Goal: Task Accomplishment & Management: Use online tool/utility

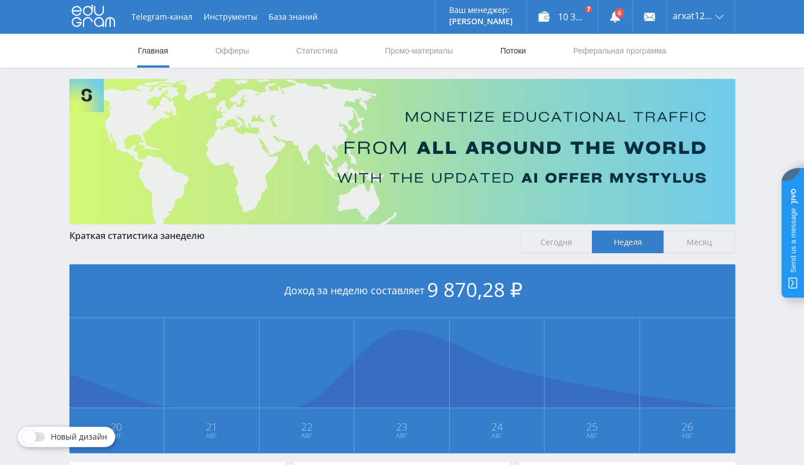
click at [517, 47] on link "Потоки" at bounding box center [513, 51] width 28 height 34
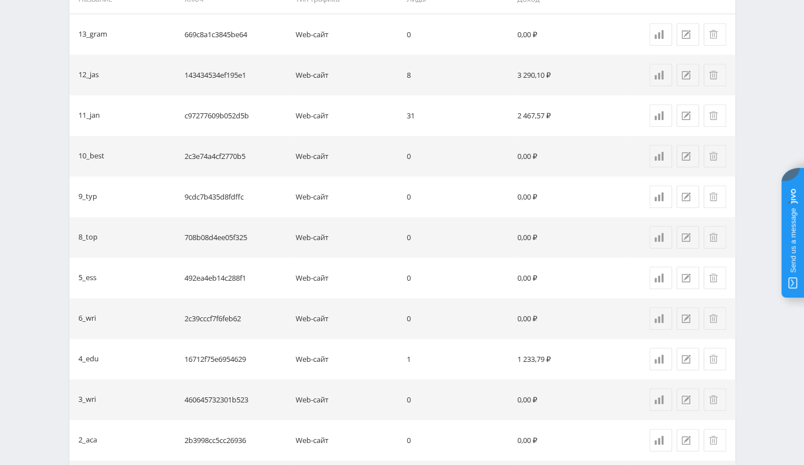
scroll to position [499, 0]
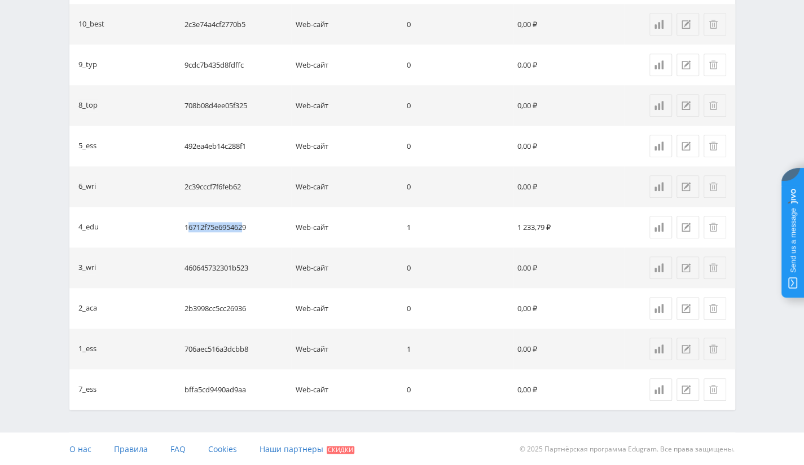
drag, startPoint x: 187, startPoint y: 224, endPoint x: 246, endPoint y: 215, distance: 59.9
click at [246, 215] on td "16712f75e6954629" at bounding box center [235, 227] width 111 height 41
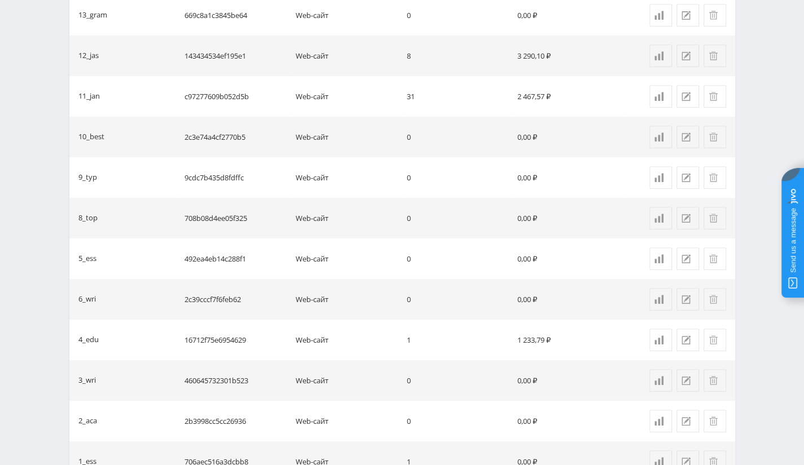
click at [374, 227] on td "Web-сайт" at bounding box center [346, 218] width 111 height 41
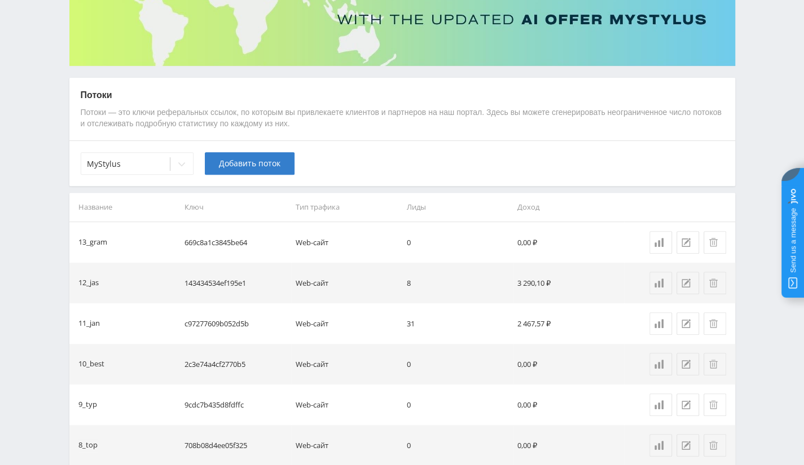
scroll to position [104, 0]
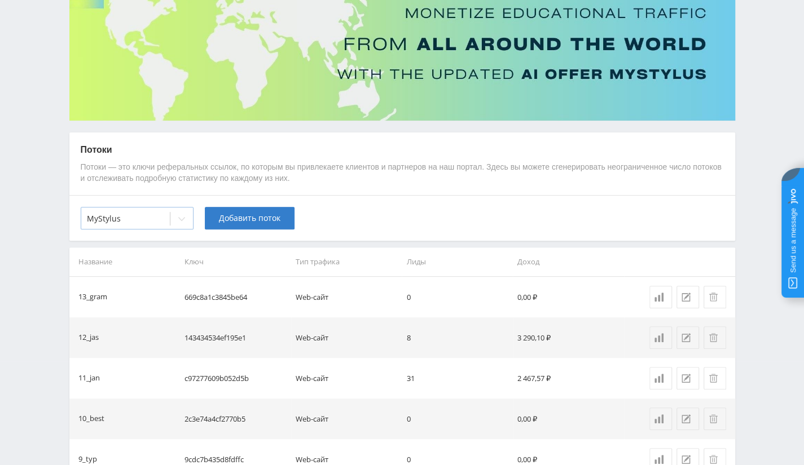
click at [134, 218] on div at bounding box center [125, 218] width 77 height 11
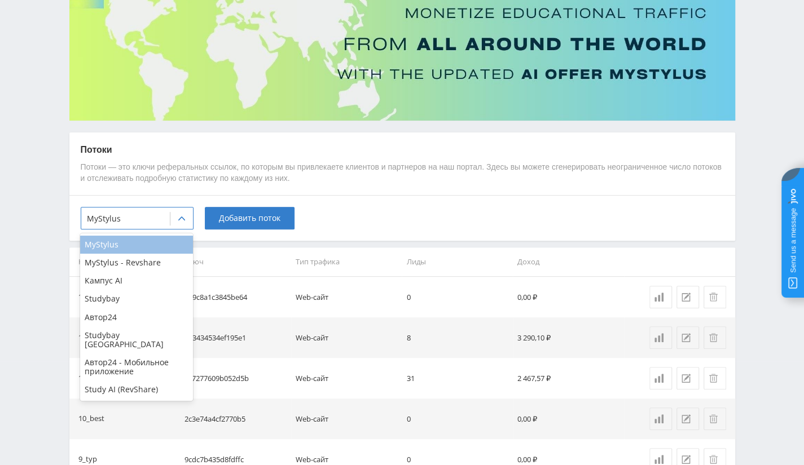
click at [131, 247] on div "MyStylus" at bounding box center [136, 245] width 113 height 18
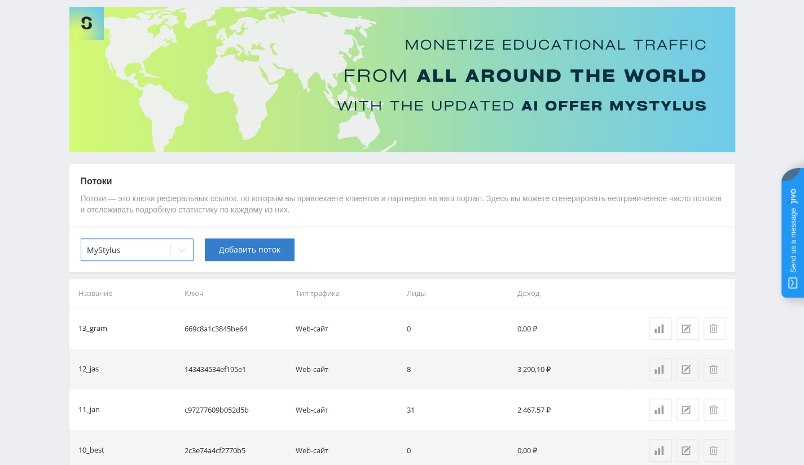
scroll to position [0, 0]
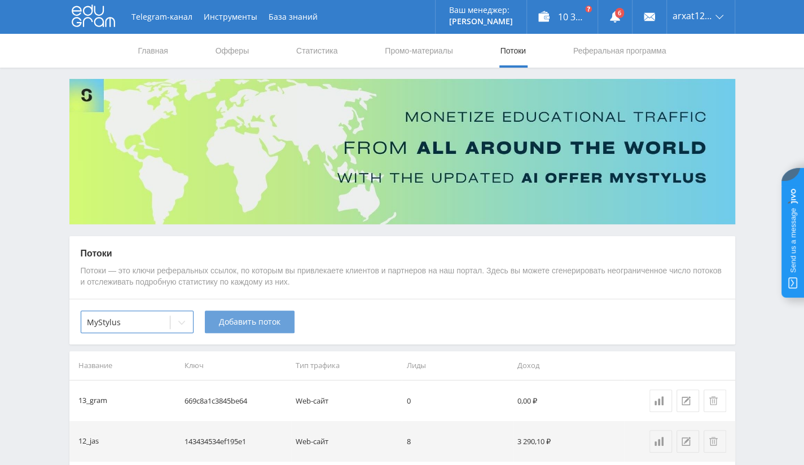
click at [252, 317] on span "Добавить поток" at bounding box center [249, 321] width 61 height 9
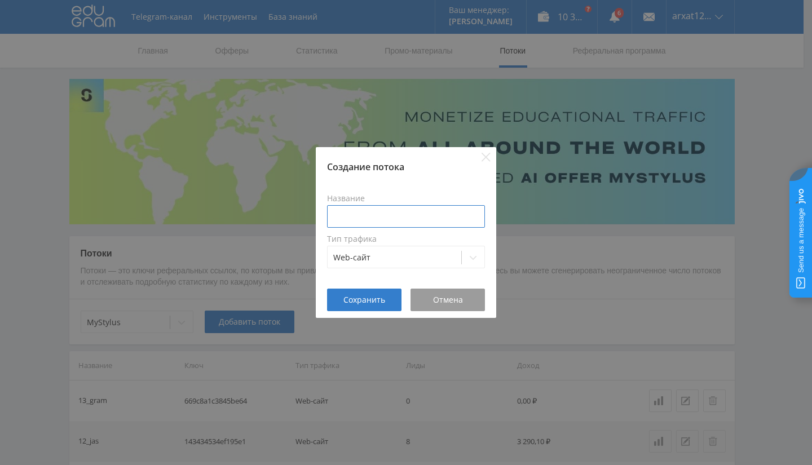
click at [364, 207] on input at bounding box center [406, 216] width 158 height 23
click at [387, 216] on input "Ленд" at bounding box center [406, 216] width 158 height 23
type input "Ленд"
click at [364, 299] on span "Сохранить" at bounding box center [364, 299] width 42 height 9
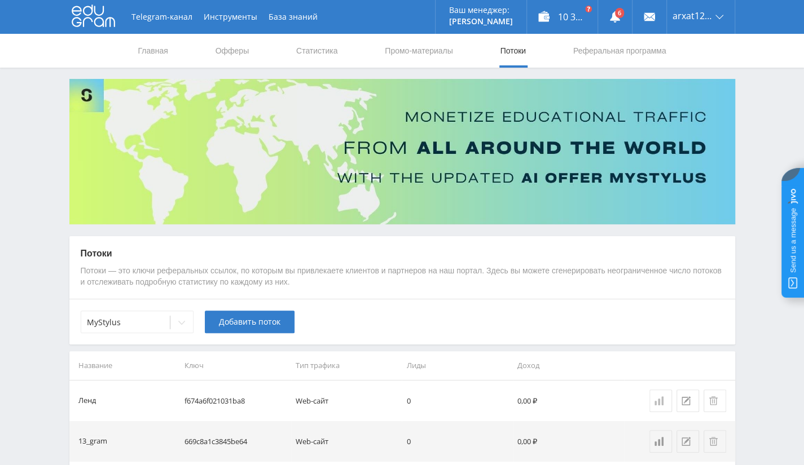
click at [664, 403] on div at bounding box center [660, 400] width 12 height 9
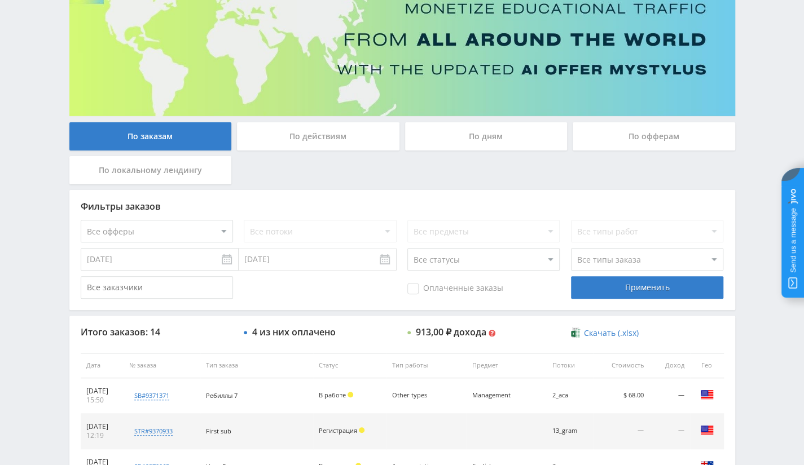
scroll to position [28, 0]
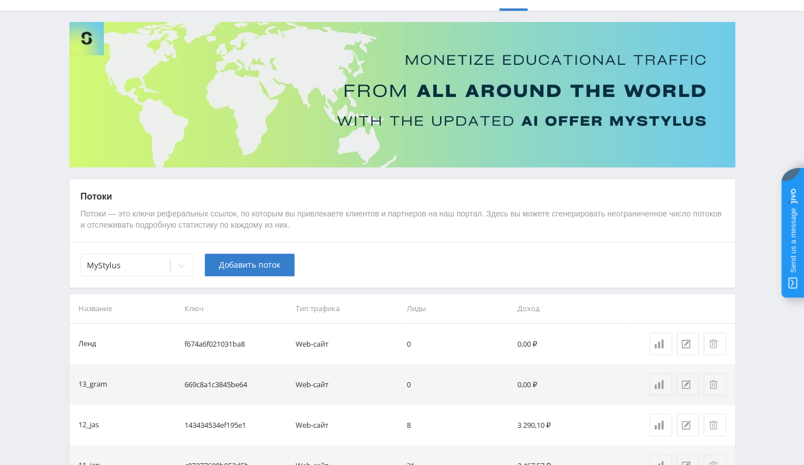
scroll to position [113, 0]
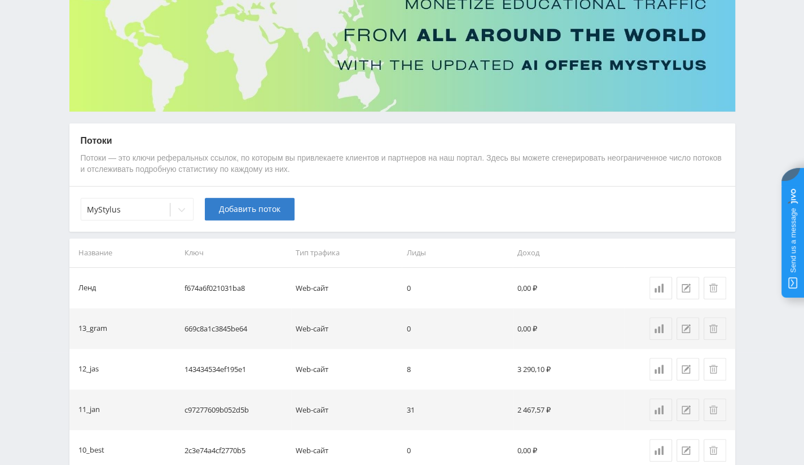
click at [245, 288] on td "f674a6f021031ba8" at bounding box center [235, 288] width 111 height 41
copy td "f674a6f021031ba8"
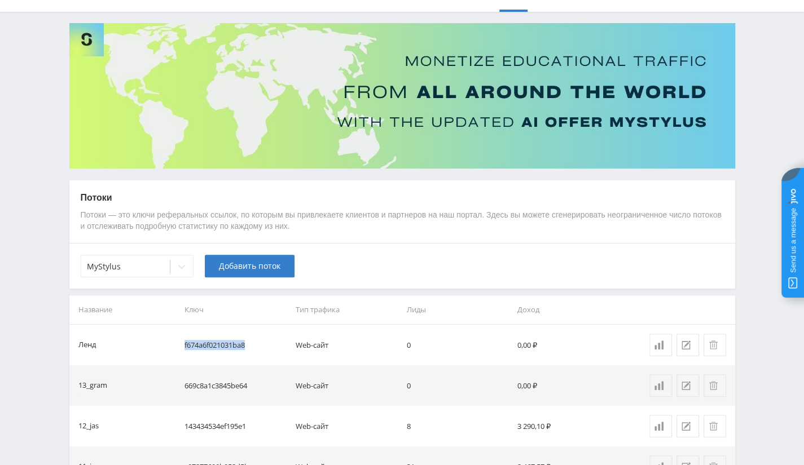
scroll to position [0, 0]
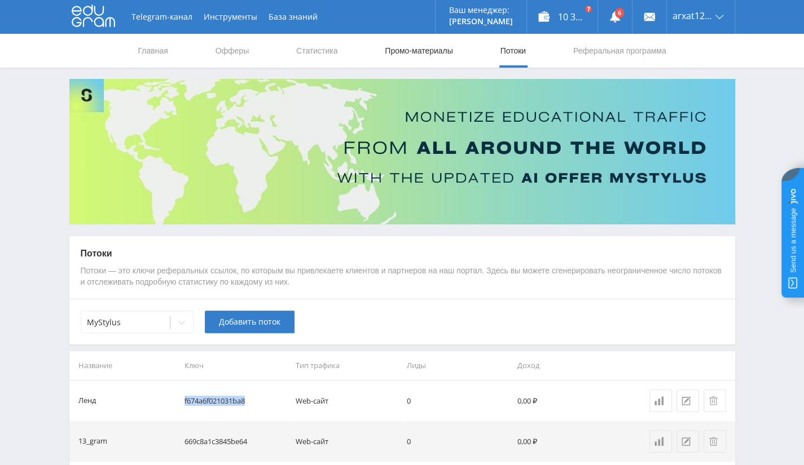
click at [428, 43] on link "Промо-материалы" at bounding box center [418, 51] width 70 height 34
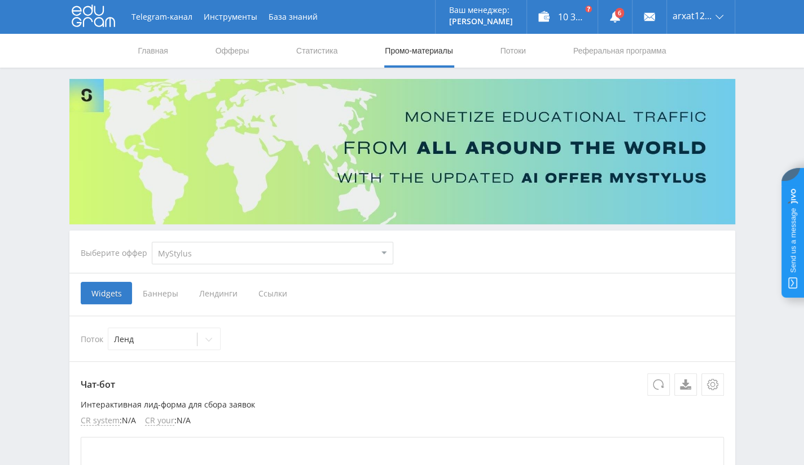
click at [168, 283] on span "Баннеры" at bounding box center [160, 293] width 56 height 23
click at [0, 0] on input "Баннеры" at bounding box center [0, 0] width 0 height 0
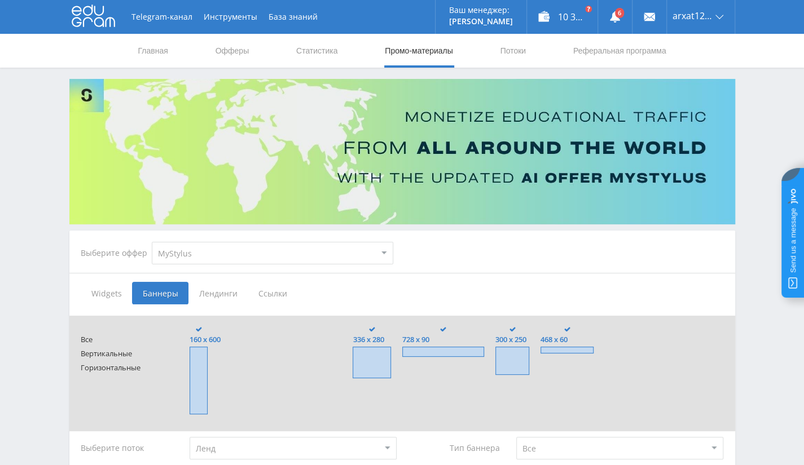
click at [228, 290] on span "Лендинги" at bounding box center [217, 293] width 59 height 23
click at [0, 0] on input "Лендинги" at bounding box center [0, 0] width 0 height 0
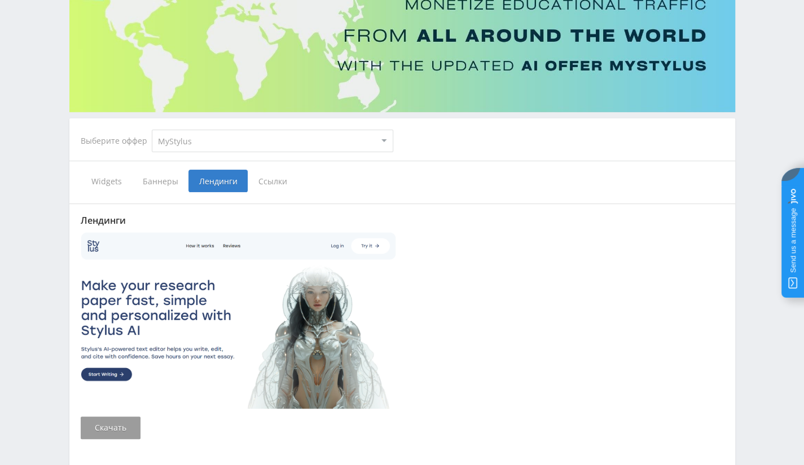
scroll to position [198, 0]
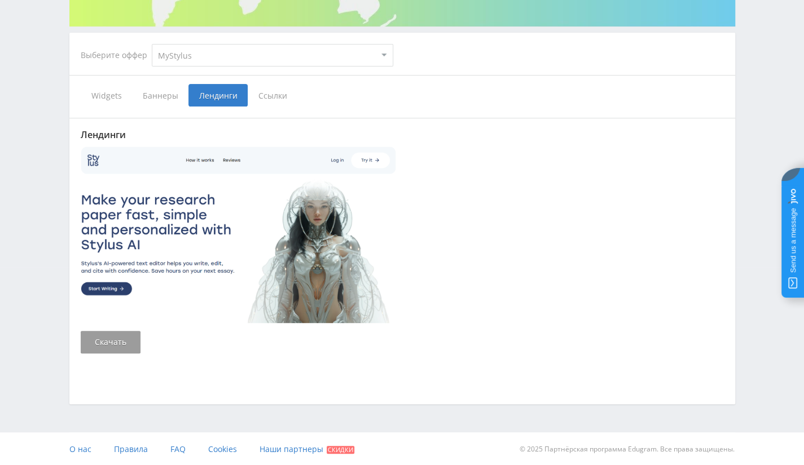
click at [261, 100] on span "Ссылки" at bounding box center [273, 95] width 50 height 23
click at [0, 0] on input "Ссылки" at bounding box center [0, 0] width 0 height 0
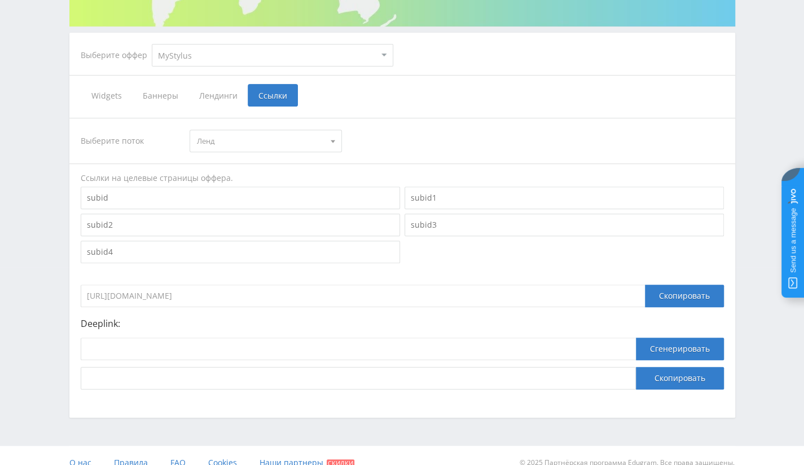
click at [237, 143] on span "Ленд" at bounding box center [260, 140] width 127 height 21
click at [255, 164] on button "Ленд" at bounding box center [265, 162] width 151 height 16
click at [181, 297] on input "https://eduforms.org/?rid=f674a6f021031ba8" at bounding box center [363, 296] width 564 height 23
drag, startPoint x: 299, startPoint y: 324, endPoint x: 550, endPoint y: 325, distance: 250.4
click at [300, 324] on p "Deeplink:" at bounding box center [402, 324] width 643 height 10
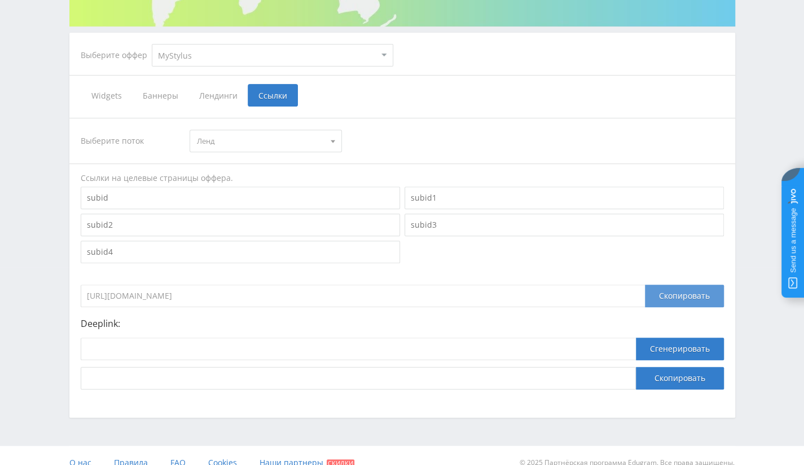
click at [706, 298] on div "Скопировать" at bounding box center [684, 296] width 79 height 23
click at [704, 298] on div "Скопировать" at bounding box center [684, 296] width 79 height 23
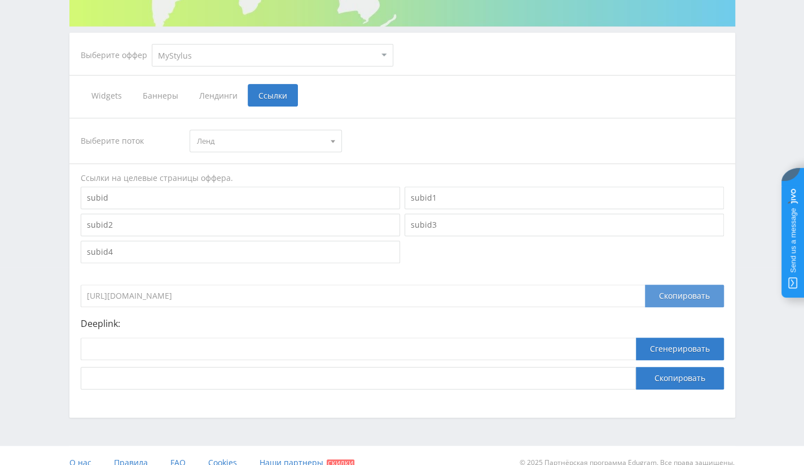
click at [704, 298] on div "Скопировать" at bounding box center [684, 296] width 79 height 23
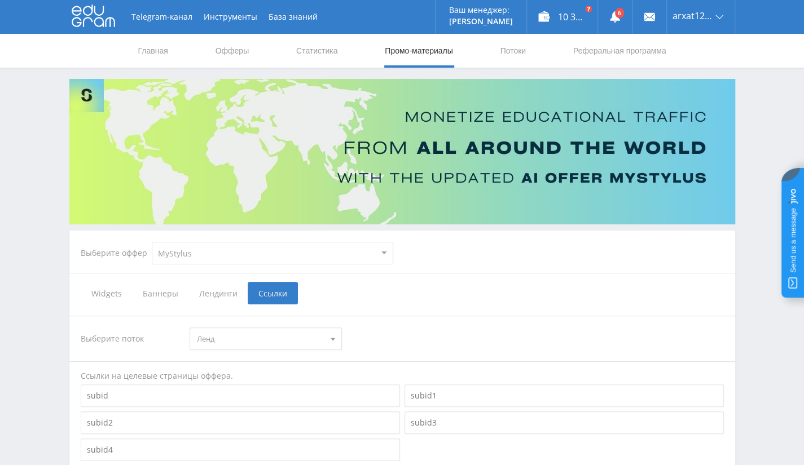
click at [327, 262] on select "MyStylus MyStylus - Revshare Кампус AI Studybay Автор24 Studybay [GEOGRAPHIC_DA…" at bounding box center [272, 253] width 241 height 23
click at [152, 242] on select "MyStylus MyStylus - Revshare Кампус AI Studybay Автор24 Studybay [GEOGRAPHIC_DA…" at bounding box center [272, 253] width 241 height 23
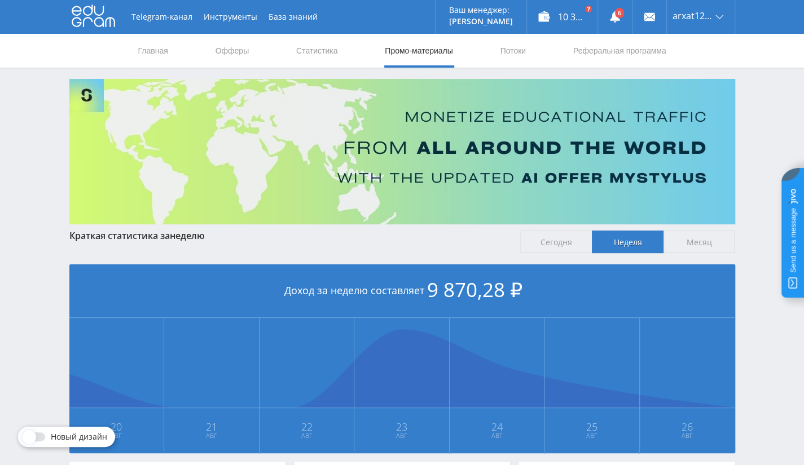
click at [418, 55] on link "Промо-материалы" at bounding box center [418, 51] width 70 height 34
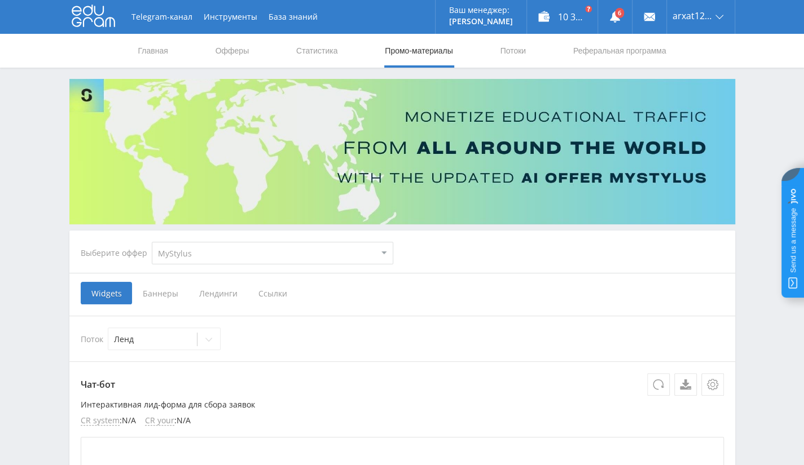
click at [260, 248] on select "MyStylus MyStylus - Revshare Кампус AI Studybay Автор24 Studybay [GEOGRAPHIC_DA…" at bounding box center [272, 253] width 241 height 23
click at [152, 242] on select "MyStylus MyStylus - Revshare Кампус AI Studybay Автор24 Studybay [GEOGRAPHIC_DA…" at bounding box center [272, 253] width 241 height 23
click at [509, 53] on link "Потоки" at bounding box center [513, 51] width 28 height 34
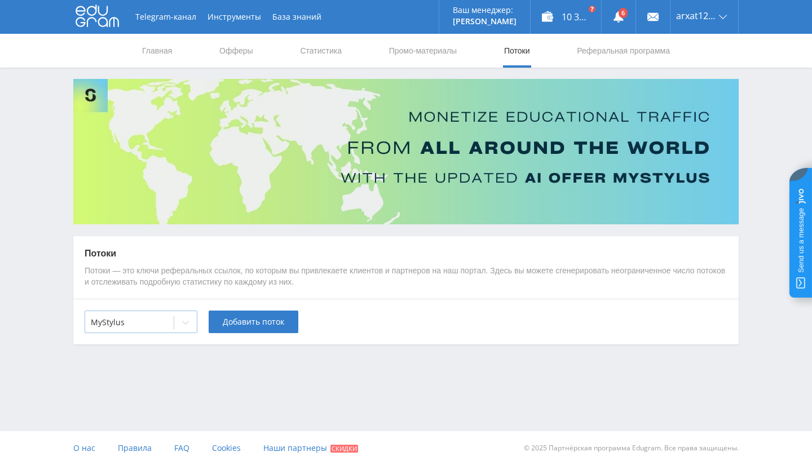
click at [178, 313] on div at bounding box center [185, 322] width 23 height 23
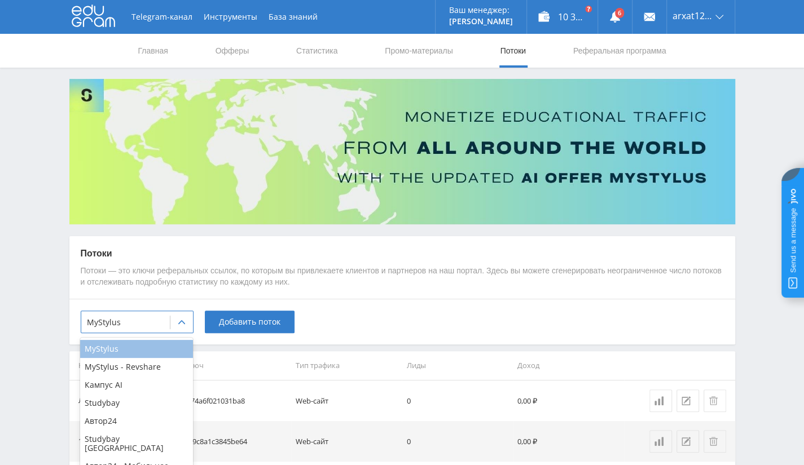
click at [167, 350] on div "MyStylus" at bounding box center [136, 349] width 113 height 18
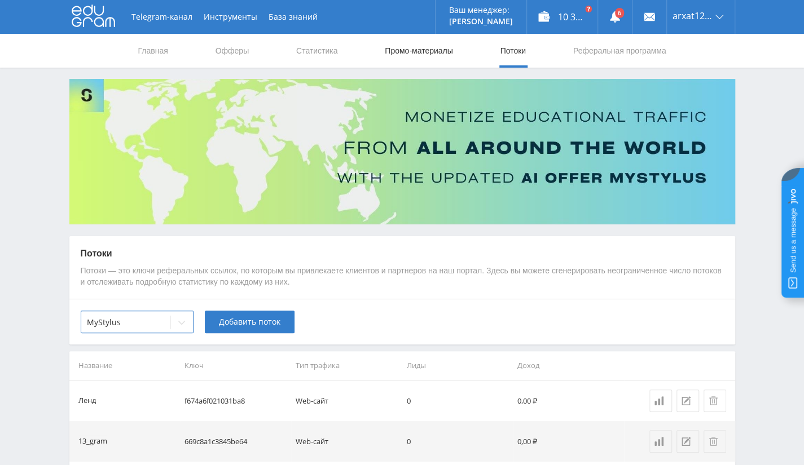
click at [422, 60] on link "Промо-материалы" at bounding box center [418, 51] width 70 height 34
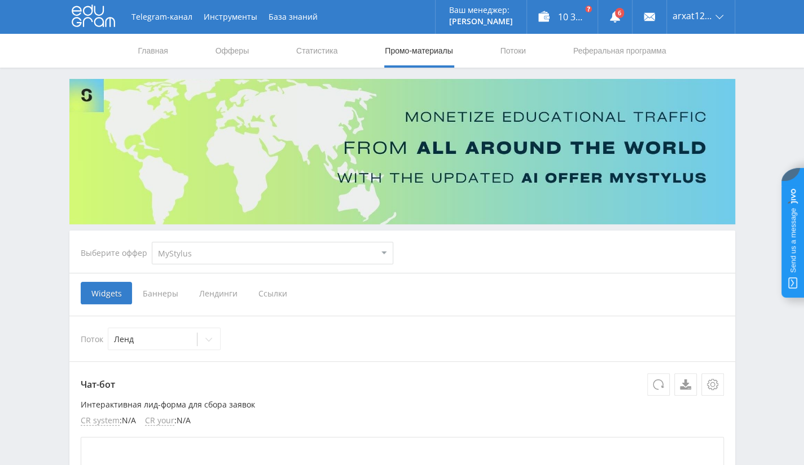
click at [280, 259] on select "MyStylus MyStylus - Revshare Кампус AI Studybay Автор24 Studybay [GEOGRAPHIC_DA…" at bounding box center [272, 253] width 241 height 23
click at [607, 240] on div "Выберите оффер MyStylus MyStylus - Revshare Кампус AI Studybay Автор24 Studybay…" at bounding box center [402, 253] width 661 height 41
click at [287, 286] on span "Ссылки" at bounding box center [273, 293] width 50 height 23
click at [0, 0] on input "Ссылки" at bounding box center [0, 0] width 0 height 0
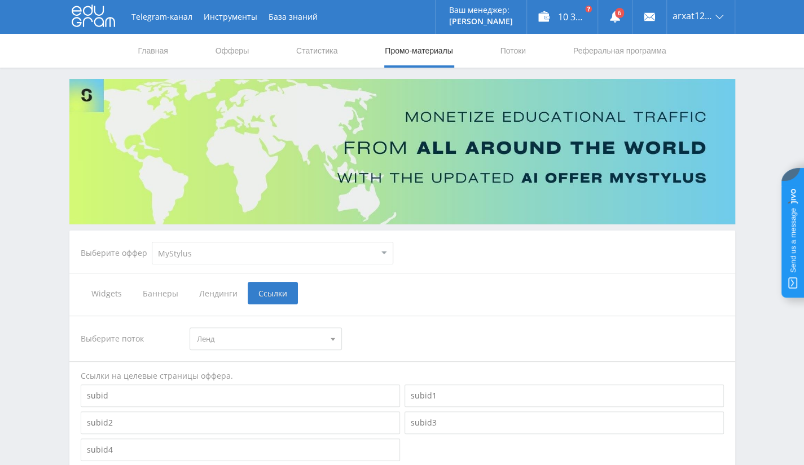
drag, startPoint x: 312, startPoint y: 242, endPoint x: 311, endPoint y: 255, distance: 13.1
click at [312, 242] on select "MyStylus MyStylus - Revshare Кампус AI Studybay Автор24 Studybay [GEOGRAPHIC_DA…" at bounding box center [272, 253] width 241 height 23
click at [152, 242] on select "MyStylus MyStylus - Revshare Кампус AI Studybay Автор24 Studybay [GEOGRAPHIC_DA…" at bounding box center [272, 253] width 241 height 23
click at [291, 262] on select "MyStylus MyStylus - Revshare Кампус AI Studybay Автор24 Studybay [GEOGRAPHIC_DA…" at bounding box center [272, 253] width 241 height 23
click at [152, 242] on select "MyStylus MyStylus - Revshare Кампус AI Studybay Автор24 Studybay [GEOGRAPHIC_DA…" at bounding box center [272, 253] width 241 height 23
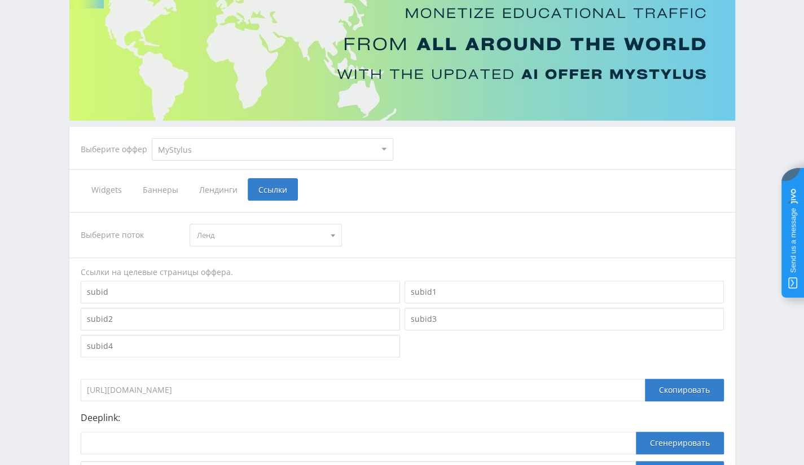
scroll to position [211, 0]
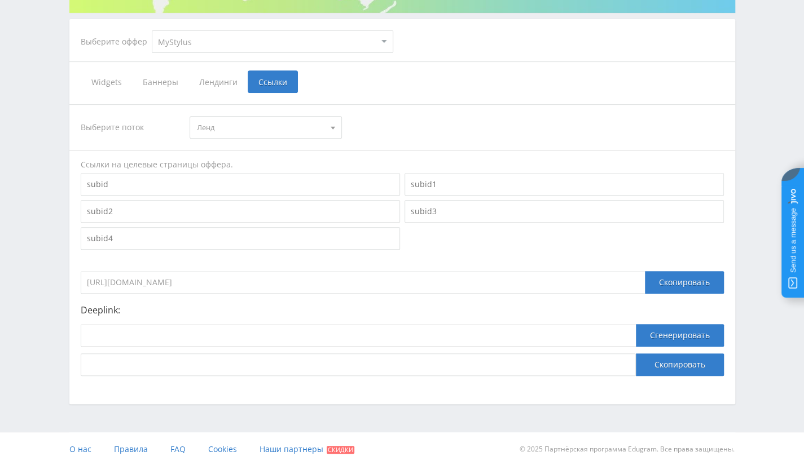
click at [328, 46] on select "MyStylus MyStylus - Revshare Кампус AI Studybay Автор24 Studybay [GEOGRAPHIC_DA…" at bounding box center [272, 41] width 241 height 23
select select "341"
click at [152, 30] on select "MyStylus MyStylus - Revshare Кампус AI Studybay Автор24 Studybay [GEOGRAPHIC_DA…" at bounding box center [272, 41] width 241 height 23
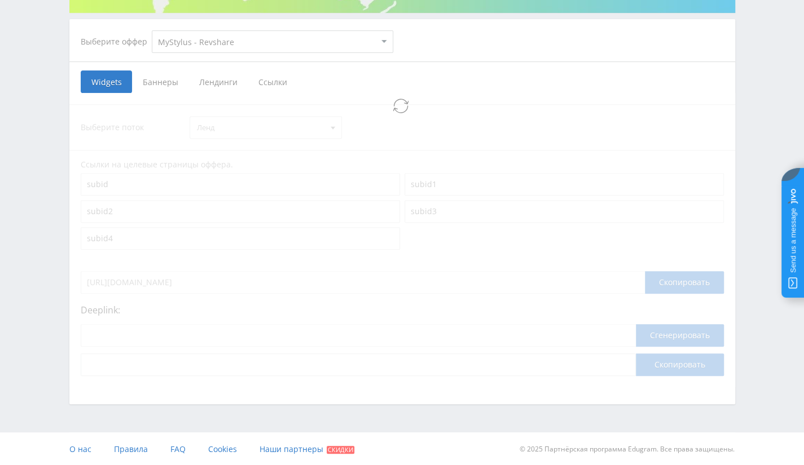
select select "341"
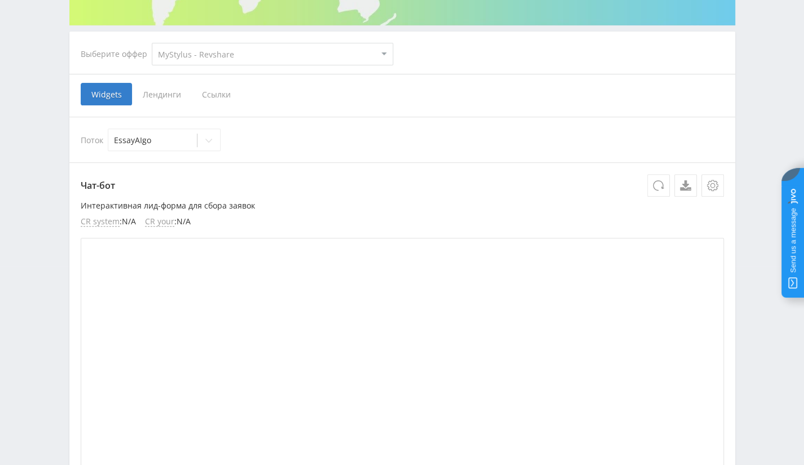
scroll to position [113, 0]
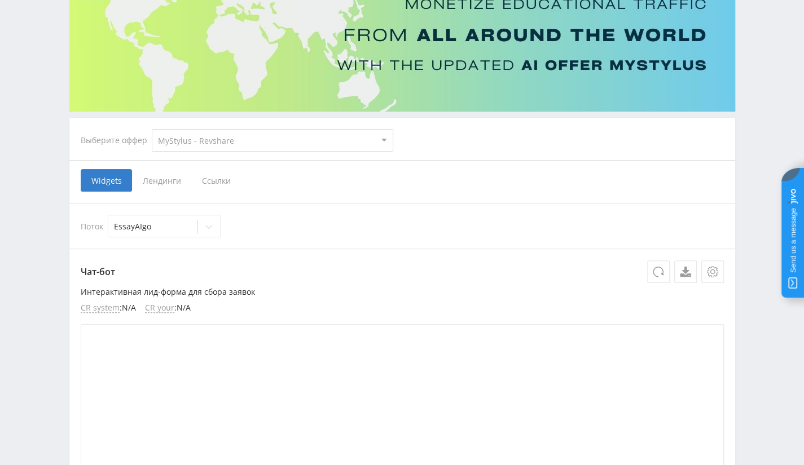
click at [223, 186] on span "Ссылки" at bounding box center [216, 180] width 50 height 23
click at [0, 0] on input "Ссылки" at bounding box center [0, 0] width 0 height 0
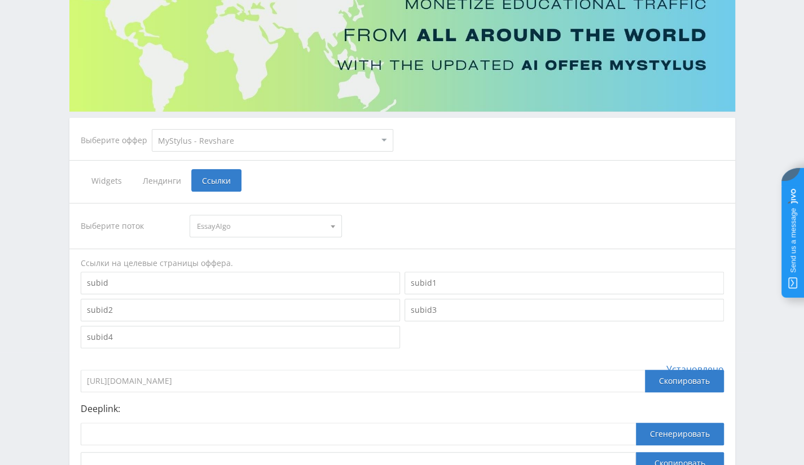
scroll to position [211, 0]
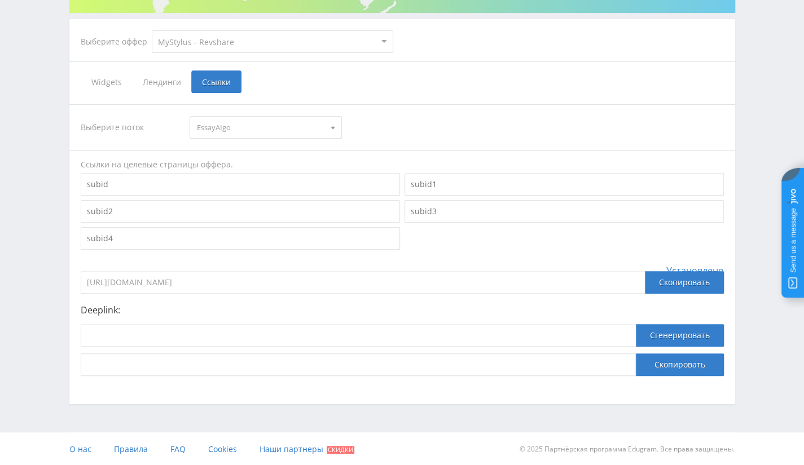
click at [479, 275] on input "[URL][DOMAIN_NAME]" at bounding box center [363, 282] width 564 height 23
click at [326, 279] on input "[URL][DOMAIN_NAME]" at bounding box center [363, 282] width 564 height 23
click at [690, 288] on div "Скопировать" at bounding box center [684, 282] width 79 height 23
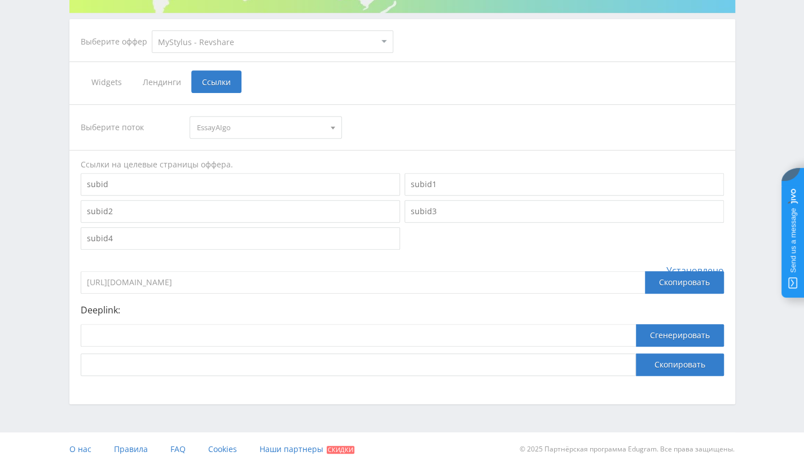
click at [458, 278] on input "[URL][DOMAIN_NAME]" at bounding box center [363, 282] width 564 height 23
click at [353, 287] on input "[URL][DOMAIN_NAME]" at bounding box center [363, 282] width 564 height 23
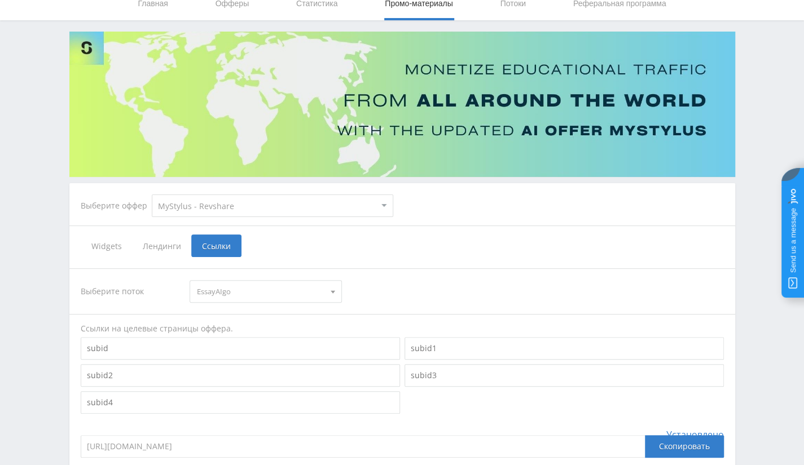
scroll to position [42, 0]
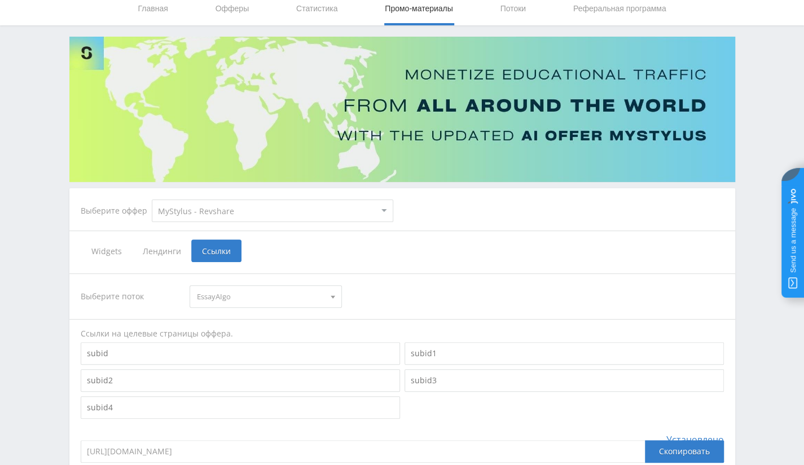
click at [297, 302] on span "EssayAIgo" at bounding box center [260, 296] width 127 height 21
click at [291, 320] on button "EssayAIgo" at bounding box center [265, 318] width 151 height 16
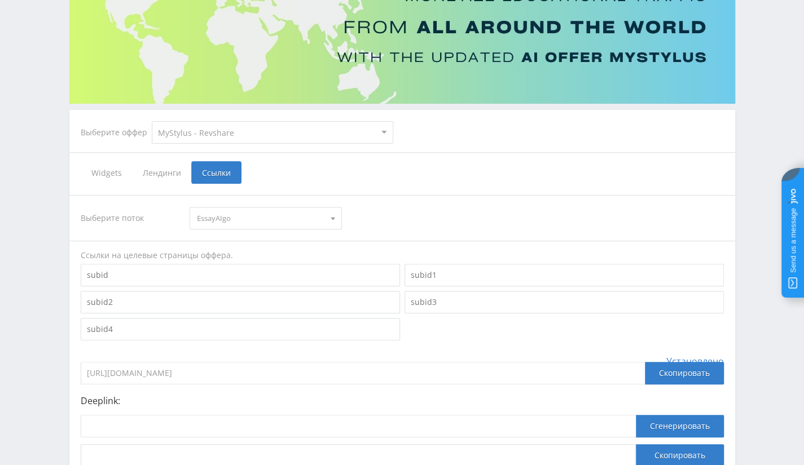
scroll to position [211, 0]
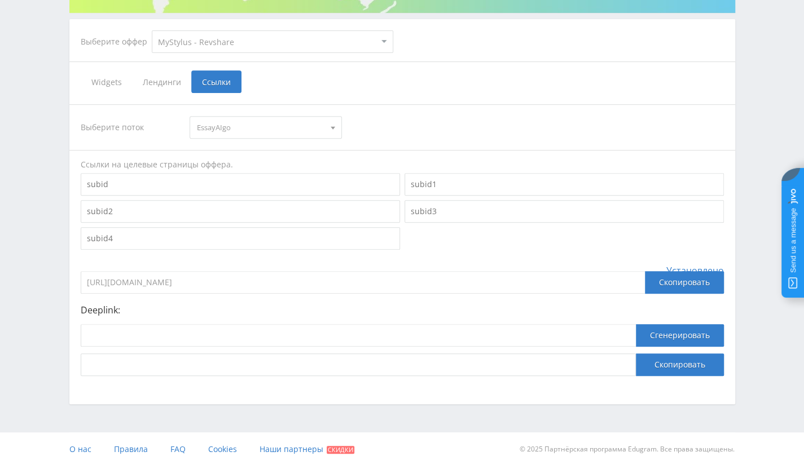
click at [338, 287] on input "[URL][DOMAIN_NAME]" at bounding box center [363, 282] width 564 height 23
click at [689, 288] on div "Скопировать" at bounding box center [684, 282] width 79 height 23
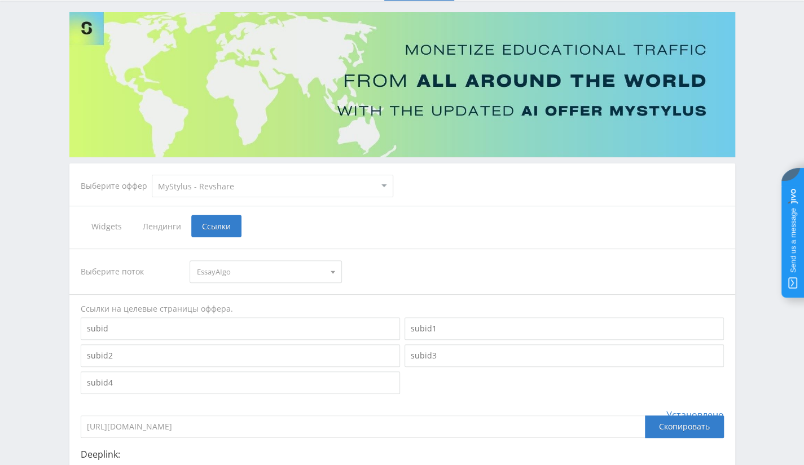
scroll to position [0, 0]
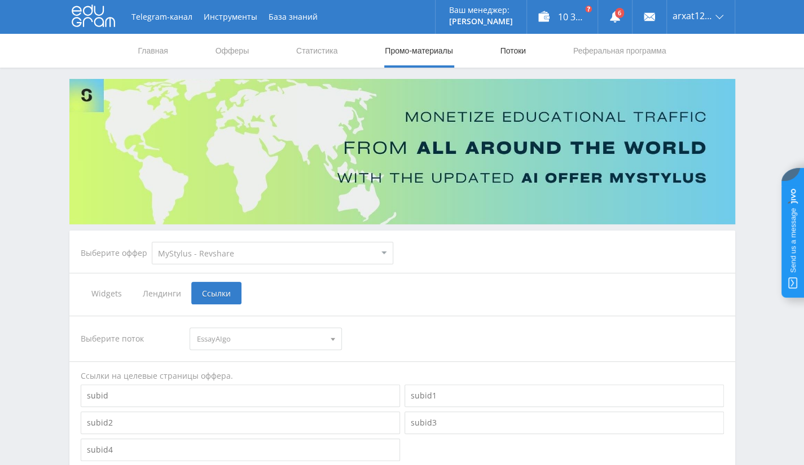
click at [514, 49] on link "Потоки" at bounding box center [513, 51] width 28 height 34
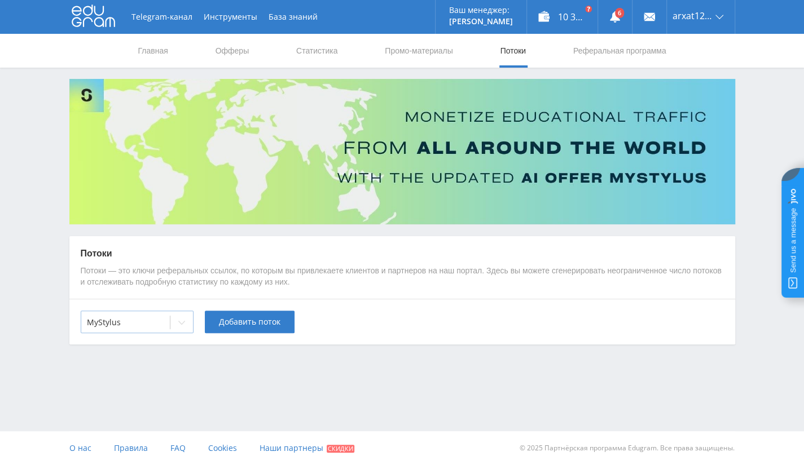
click at [126, 329] on div "MyStylus" at bounding box center [125, 323] width 89 height 16
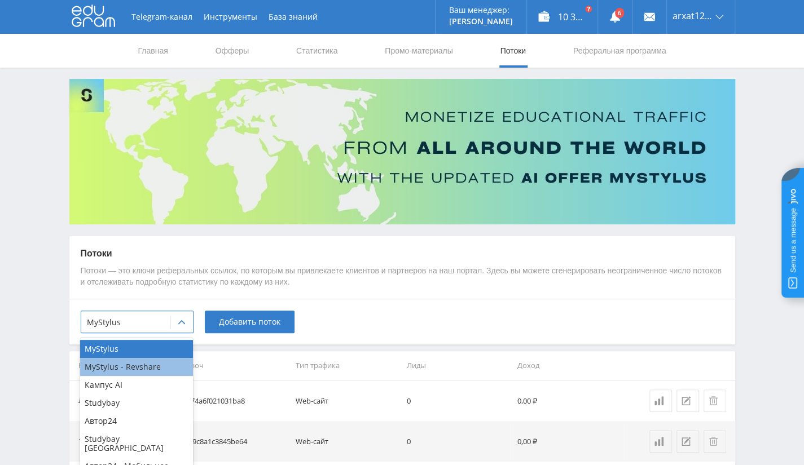
click at [121, 365] on div "MyStylus - Revshare" at bounding box center [136, 367] width 113 height 18
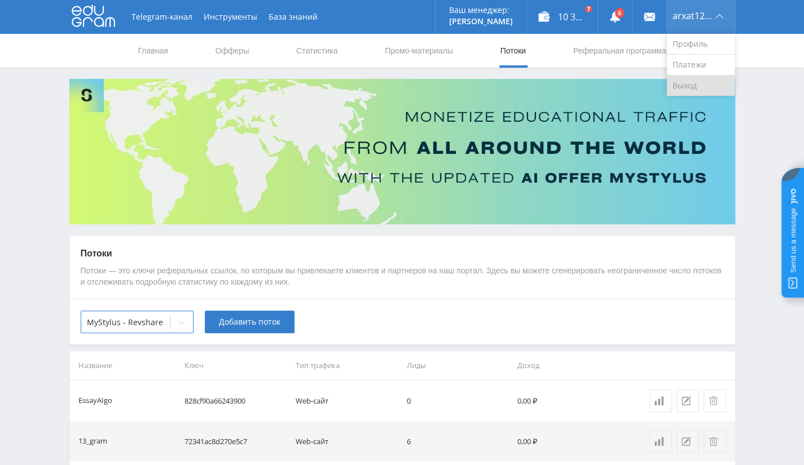
click at [693, 81] on link "Выход" at bounding box center [701, 86] width 68 height 20
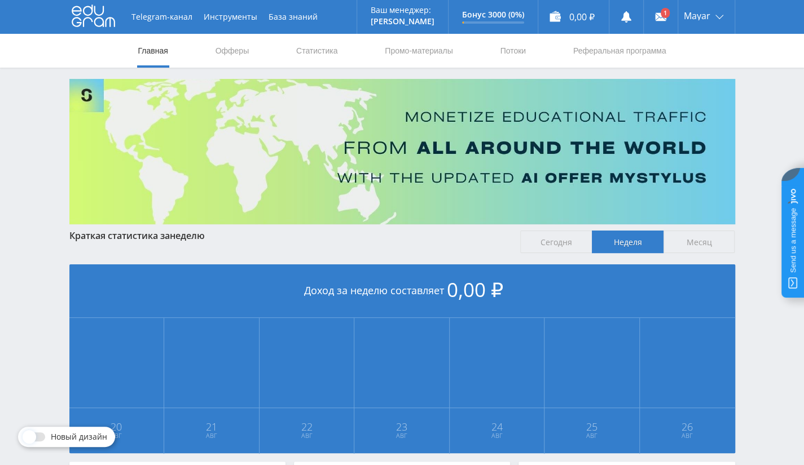
click at [707, 244] on span "Месяц" at bounding box center [699, 242] width 72 height 23
click at [0, 0] on input "Месяц" at bounding box center [0, 0] width 0 height 0
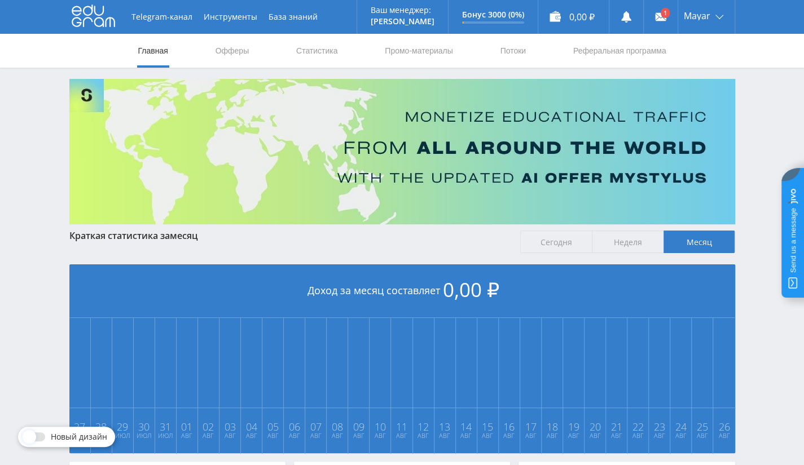
click at [536, 239] on span "Сегодня" at bounding box center [556, 242] width 72 height 23
click at [0, 0] on input "Сегодня" at bounding box center [0, 0] width 0 height 0
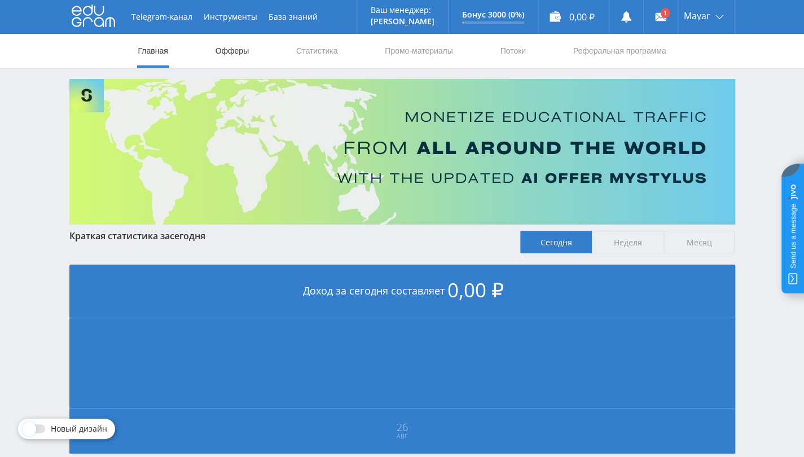
click at [221, 54] on link "Офферы" at bounding box center [232, 51] width 36 height 34
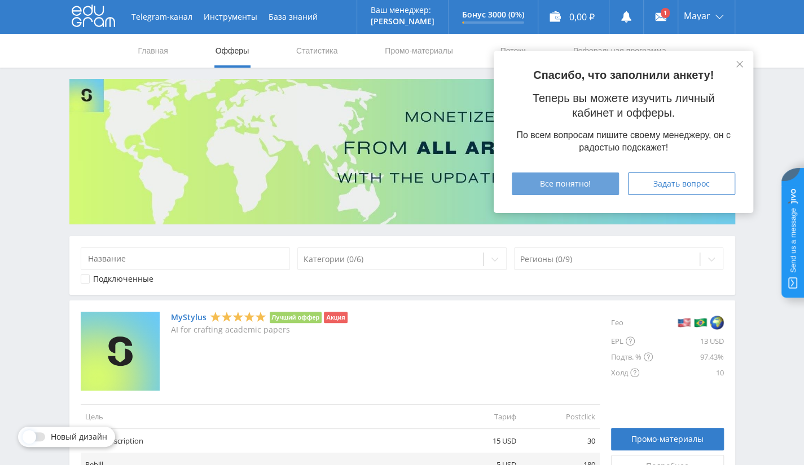
click at [589, 182] on span "Все понятно!" at bounding box center [565, 183] width 51 height 9
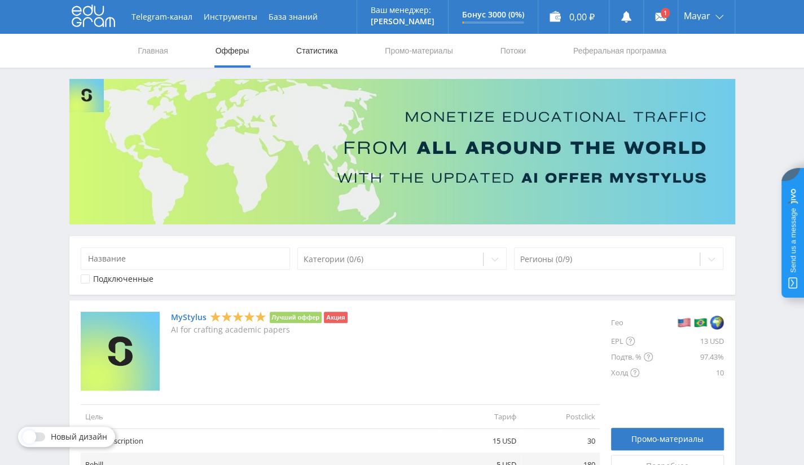
click at [302, 46] on link "Статистика" at bounding box center [317, 51] width 44 height 34
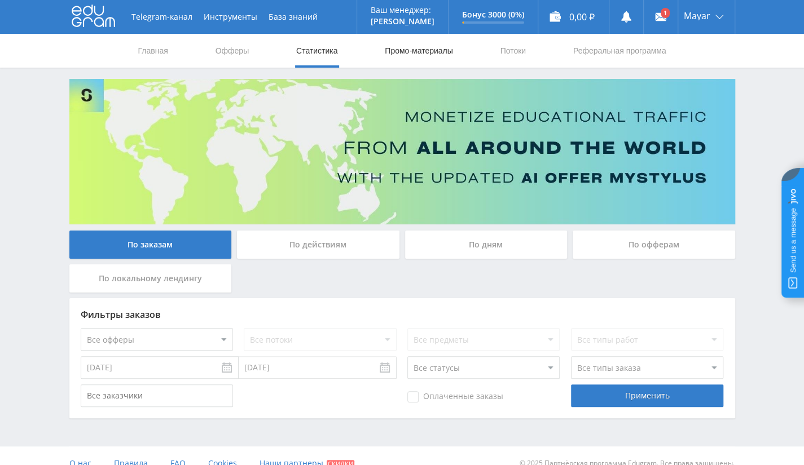
click at [421, 50] on link "Промо-материалы" at bounding box center [418, 51] width 70 height 34
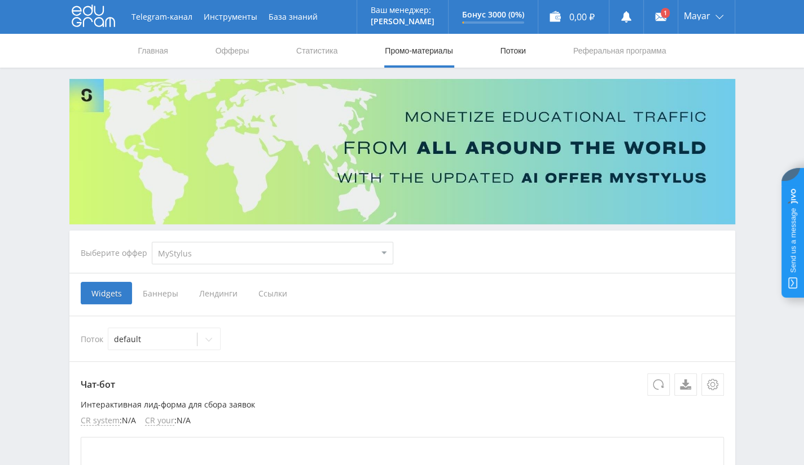
click at [502, 50] on link "Потоки" at bounding box center [513, 51] width 28 height 34
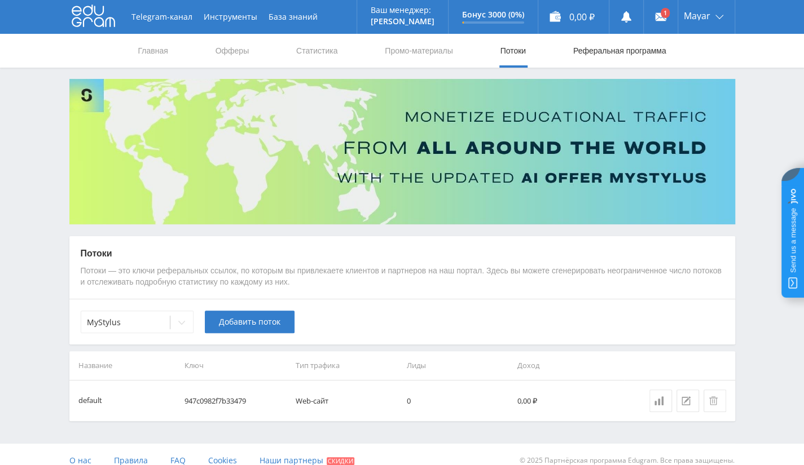
click at [621, 59] on link "Реферальная программа" at bounding box center [619, 51] width 95 height 34
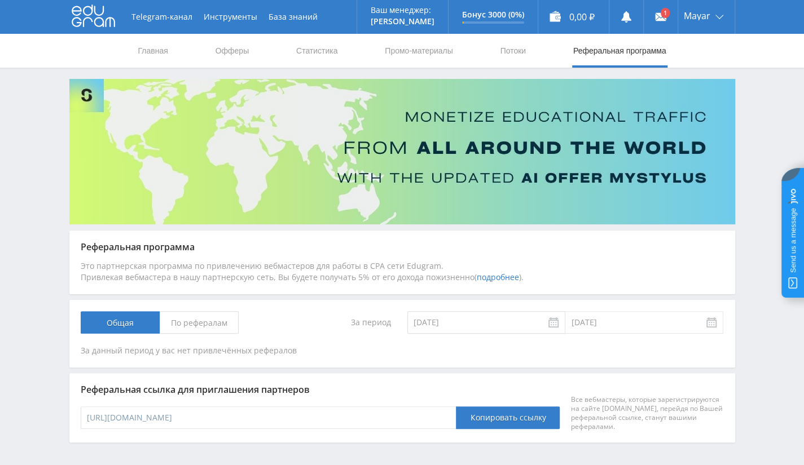
click at [487, 59] on nav "Главная Офферы Статистика Промо-материалы Потоки Реферальная программа" at bounding box center [402, 51] width 530 height 34
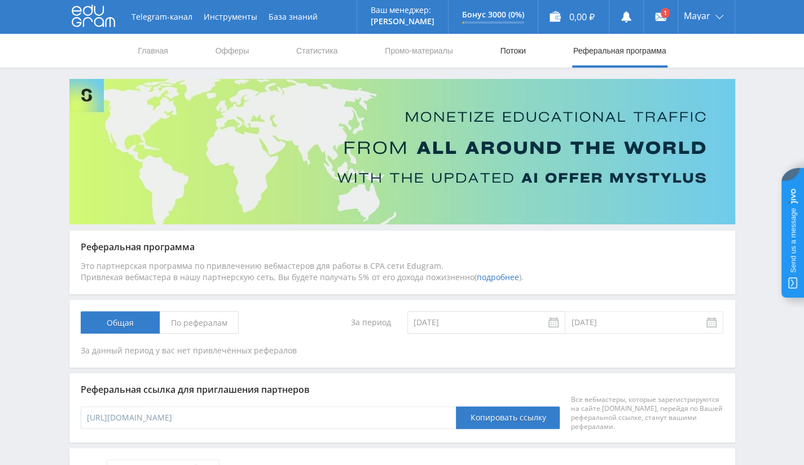
click at [517, 55] on link "Потоки" at bounding box center [513, 51] width 28 height 34
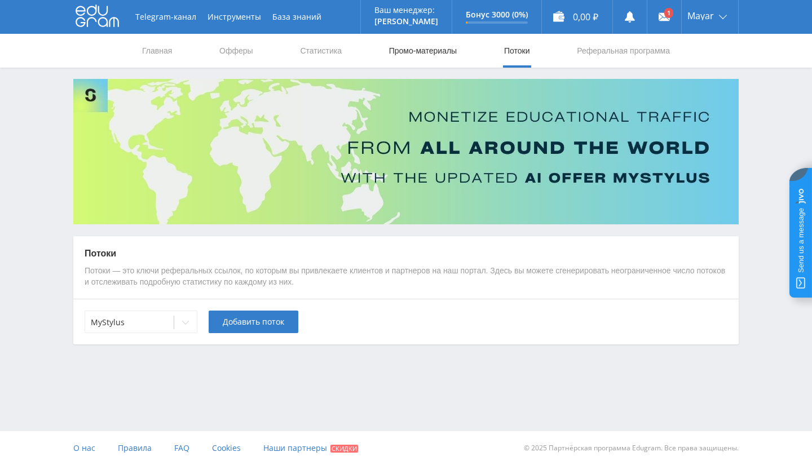
click at [395, 56] on link "Промо-материалы" at bounding box center [423, 51] width 70 height 34
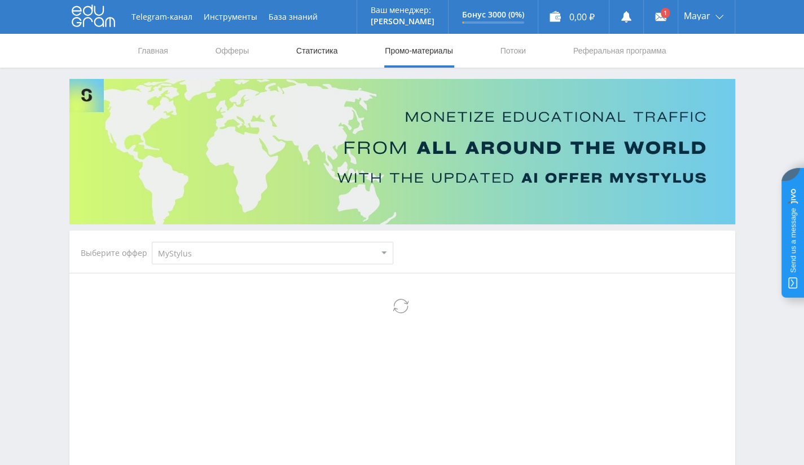
click at [319, 56] on link "Статистика" at bounding box center [317, 51] width 44 height 34
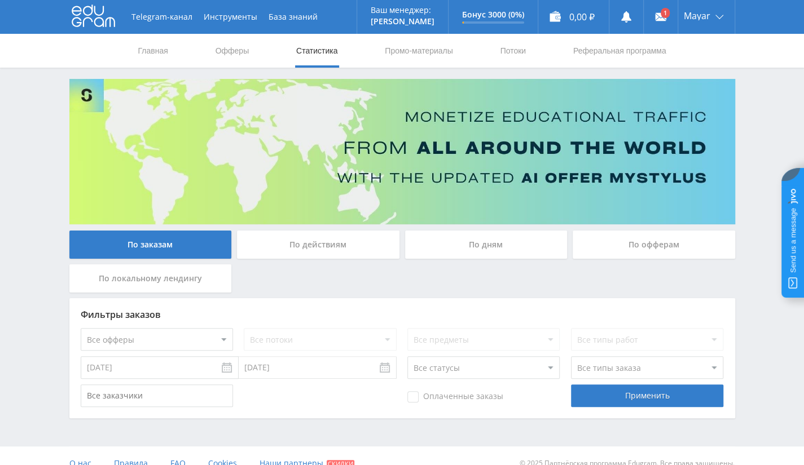
click at [212, 59] on nav "Главная Офферы Статистика Промо-материалы Потоки Реферальная программа" at bounding box center [402, 51] width 530 height 34
click at [223, 54] on link "Офферы" at bounding box center [232, 51] width 36 height 34
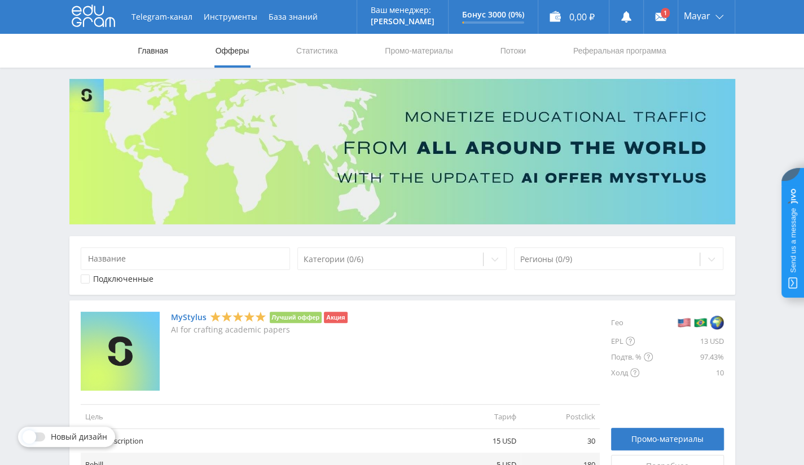
click at [162, 59] on link "Главная" at bounding box center [153, 51] width 32 height 34
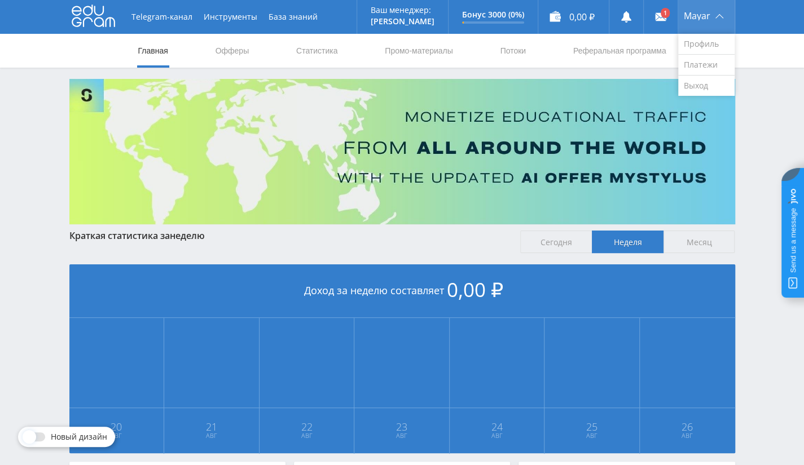
click at [722, 18] on div "Mayar" at bounding box center [706, 17] width 56 height 34
click at [687, 83] on link "Выход" at bounding box center [706, 86] width 56 height 20
click at [232, 52] on link "Офферы" at bounding box center [232, 51] width 36 height 34
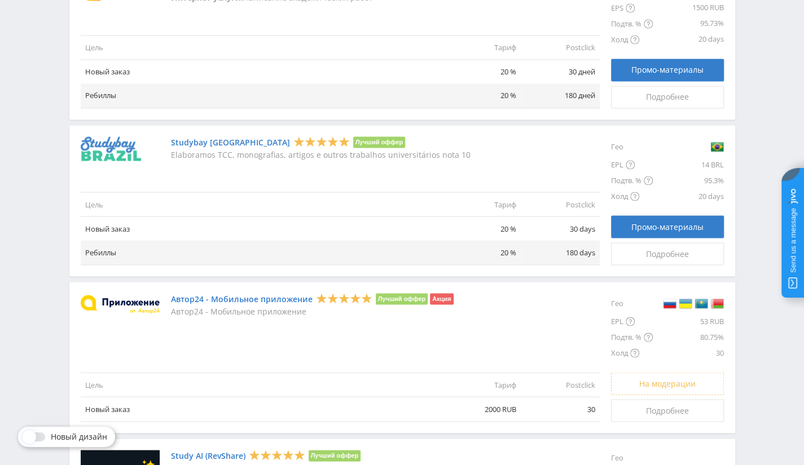
scroll to position [1184, 0]
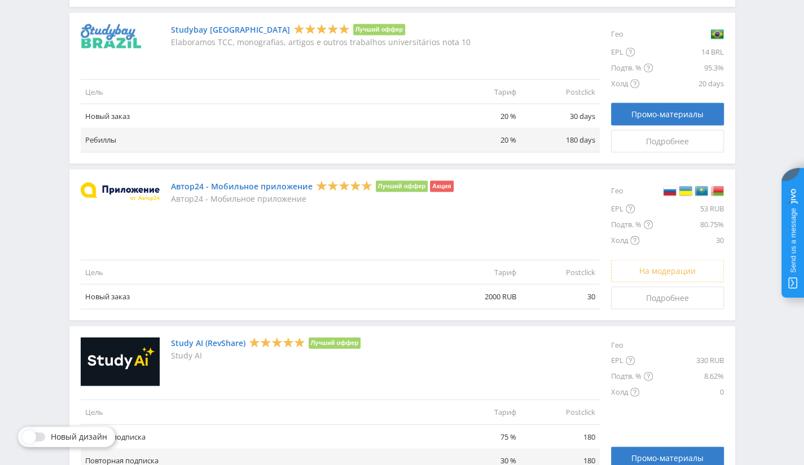
click at [504, 302] on td "2000 RUB" at bounding box center [481, 296] width 79 height 24
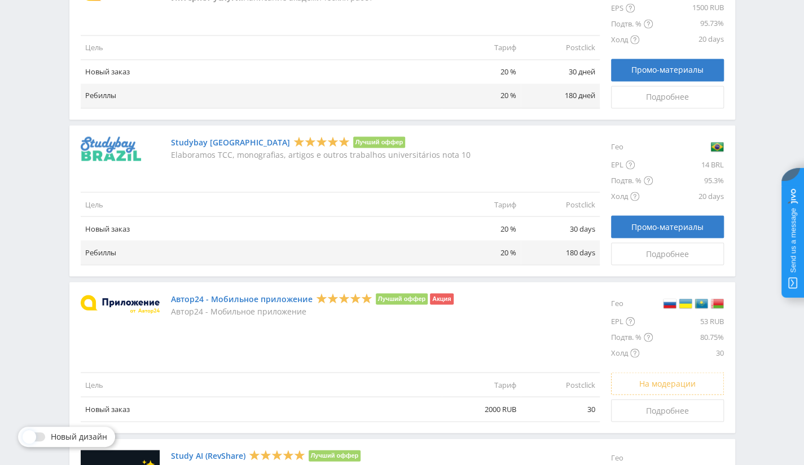
click at [636, 376] on div "На модерации" at bounding box center [667, 383] width 113 height 23
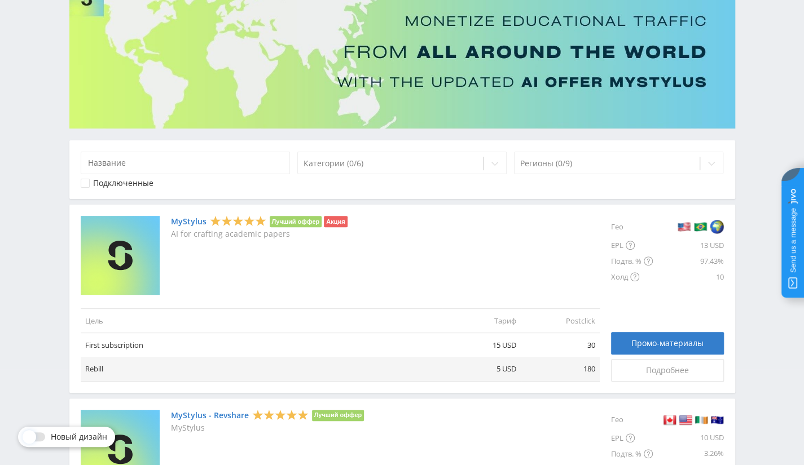
scroll to position [0, 0]
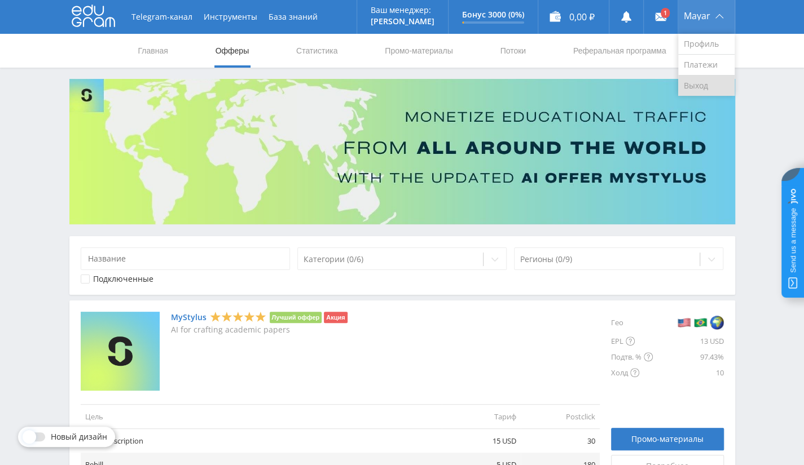
click at [688, 86] on link "Выход" at bounding box center [706, 86] width 56 height 20
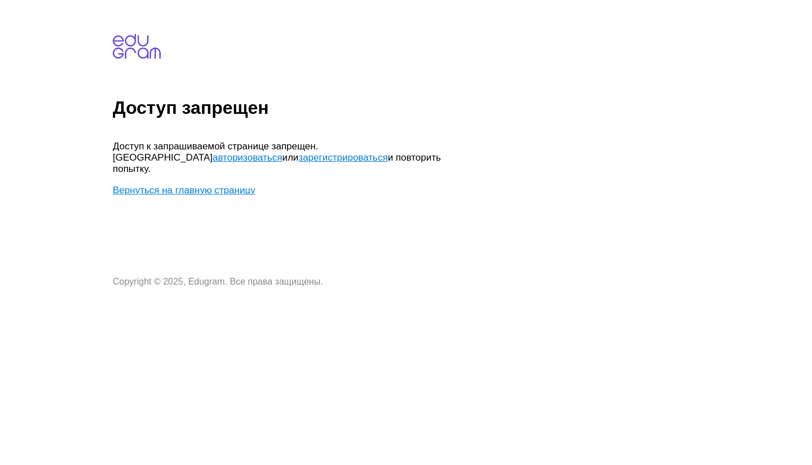
click at [211, 185] on link "Вернуться на главную страницу" at bounding box center [184, 190] width 143 height 11
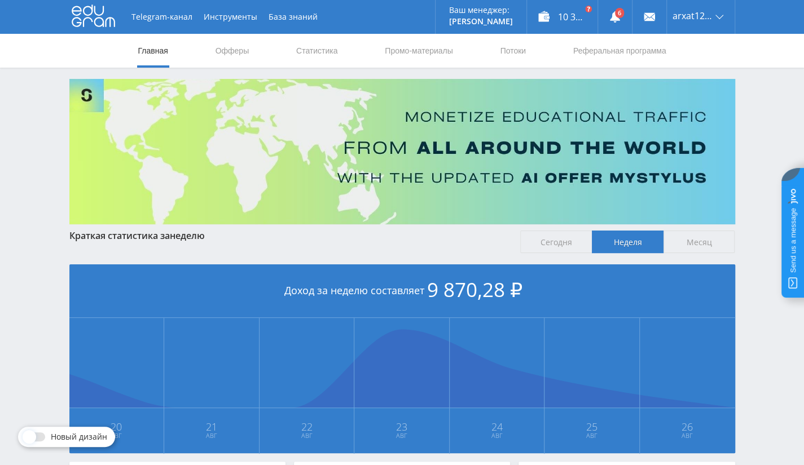
click at [530, 52] on nav "Главная Офферы Статистика Промо-материалы Потоки Реферальная программа" at bounding box center [402, 51] width 530 height 34
click at [432, 50] on link "Промо-материалы" at bounding box center [418, 51] width 70 height 34
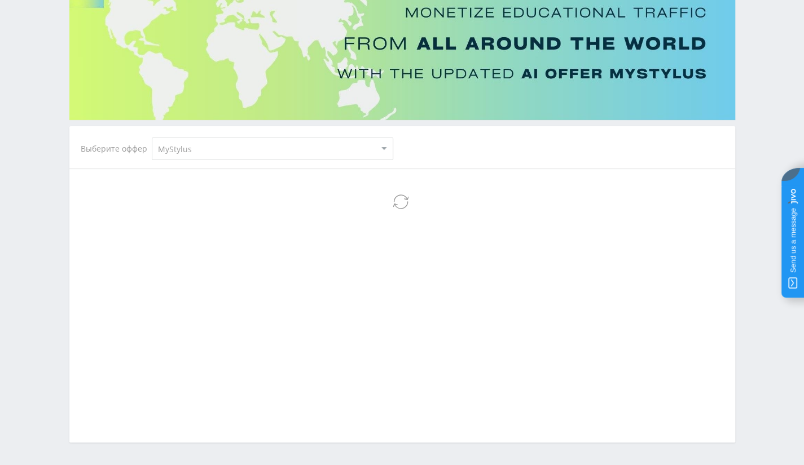
scroll to position [87, 0]
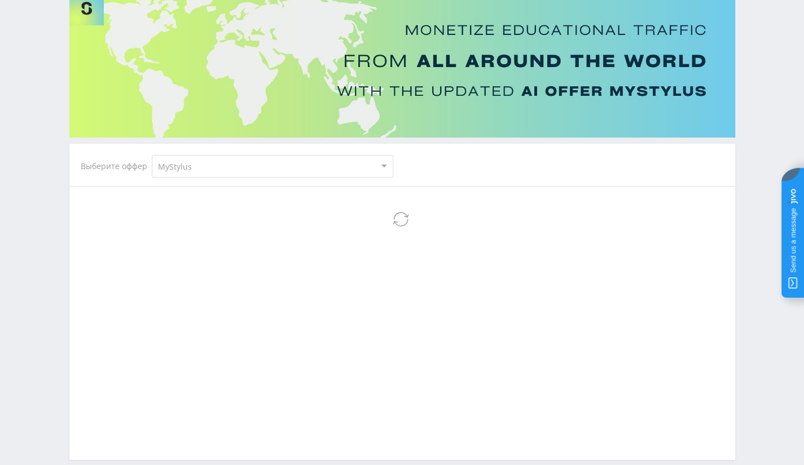
click at [295, 170] on select "MyStylus MyStylus - Revshare Кампус AI Studybay Автор24 Studybay [GEOGRAPHIC_DA…" at bounding box center [272, 166] width 241 height 23
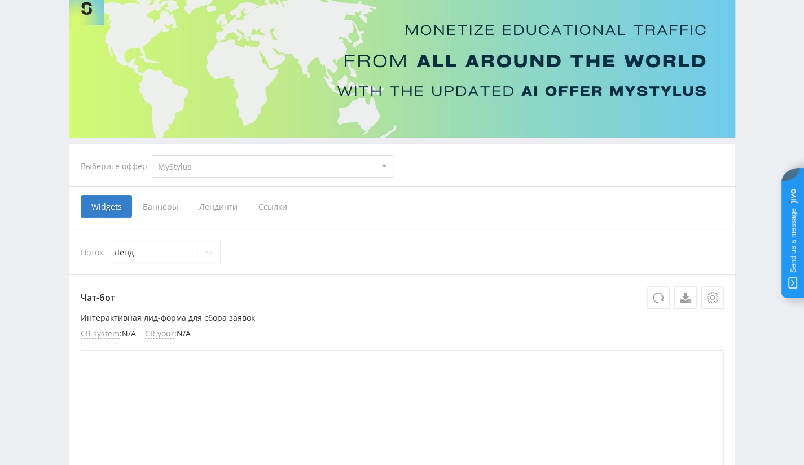
click at [279, 201] on span "Ссылки" at bounding box center [273, 206] width 50 height 23
click at [0, 0] on input "Ссылки" at bounding box center [0, 0] width 0 height 0
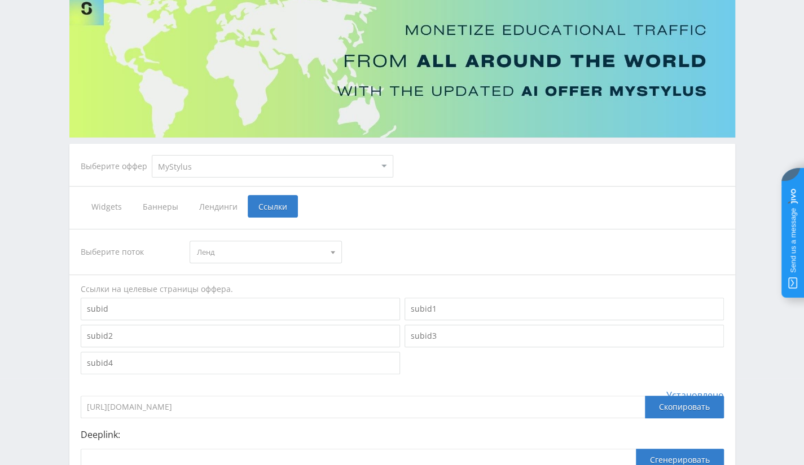
click at [297, 171] on select "MyStylus MyStylus - Revshare Кампус AI Studybay Автор24 Studybay [GEOGRAPHIC_DA…" at bounding box center [272, 166] width 241 height 23
select select "341"
click at [152, 155] on select "MyStylus MyStylus - Revshare Кампус AI Studybay Автор24 Studybay [GEOGRAPHIC_DA…" at bounding box center [272, 166] width 241 height 23
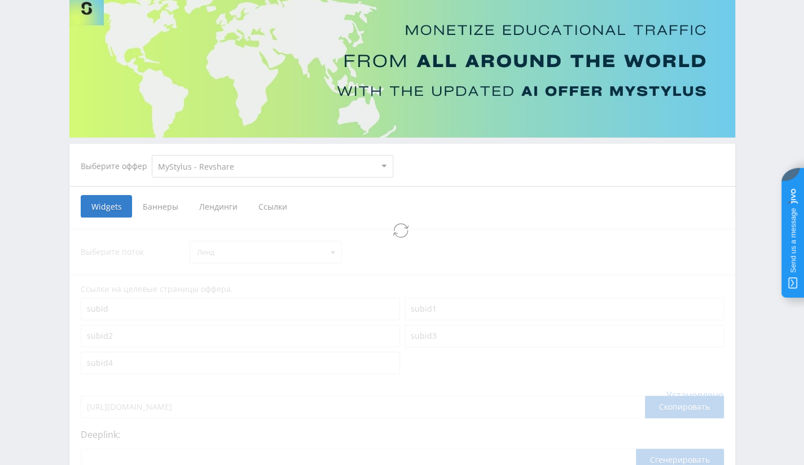
select select "341"
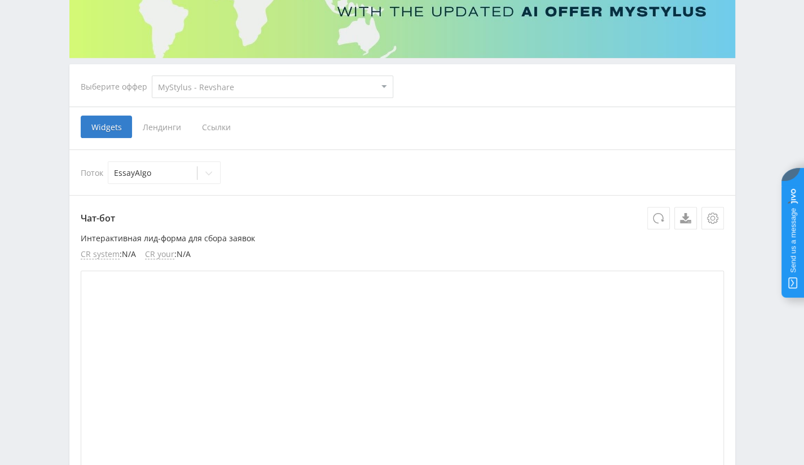
scroll to position [169, 0]
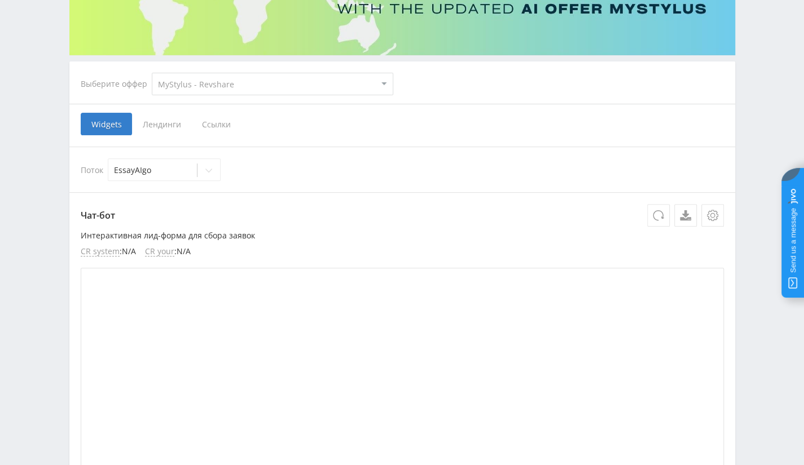
click at [205, 125] on span "Ссылки" at bounding box center [216, 124] width 50 height 23
click at [0, 0] on input "Ссылки" at bounding box center [0, 0] width 0 height 0
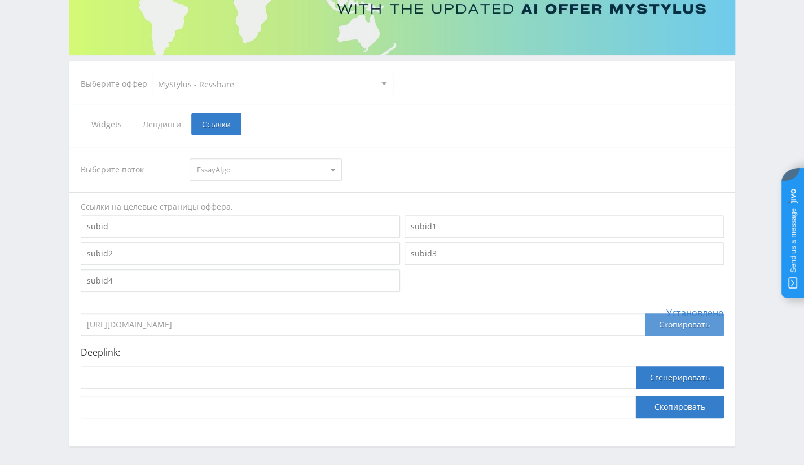
click at [702, 330] on div "Скопировать" at bounding box center [684, 325] width 79 height 23
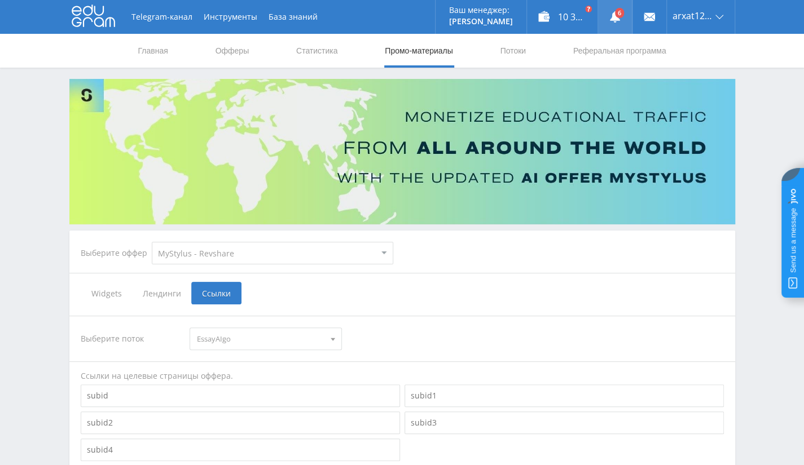
drag, startPoint x: 681, startPoint y: 86, endPoint x: 601, endPoint y: 3, distance: 115.3
click at [681, 86] on link "Выход" at bounding box center [701, 86] width 68 height 20
